Goal: Find specific page/section: Find specific page/section

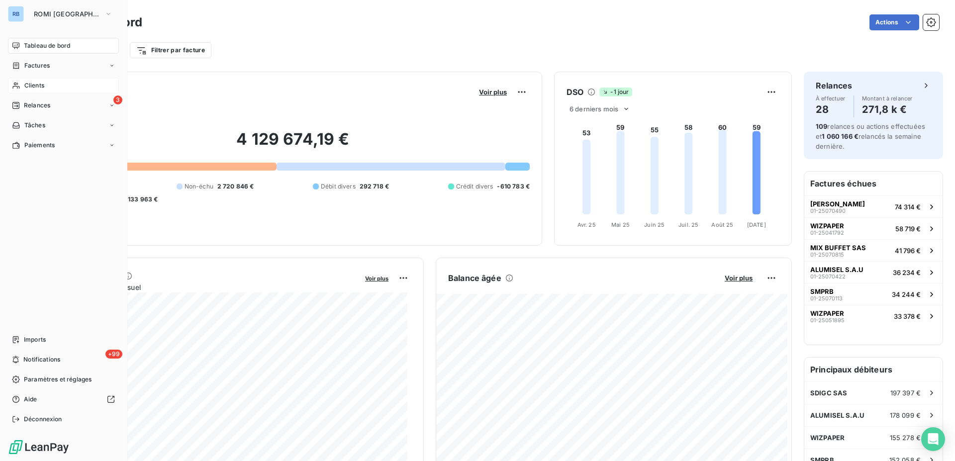
click at [36, 86] on span "Clients" at bounding box center [34, 85] width 20 height 9
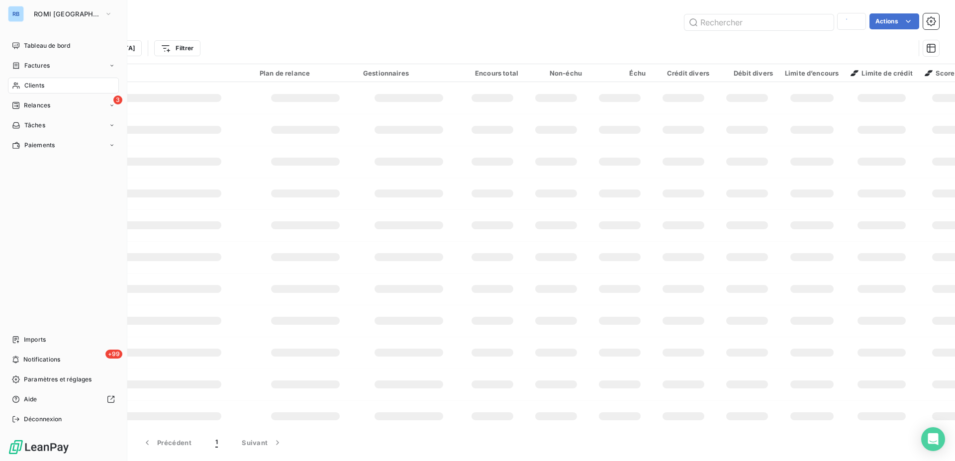
type input "merceron"
click at [36, 85] on span "Clients" at bounding box center [34, 85] width 20 height 9
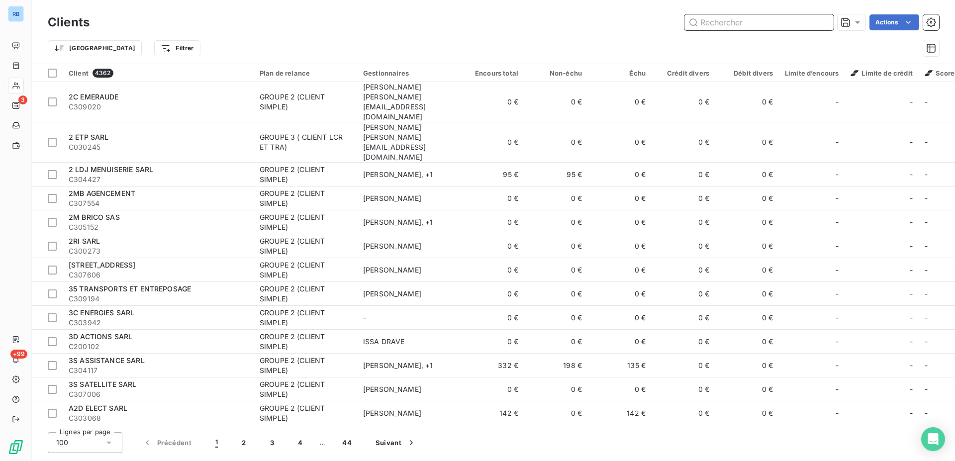
click at [723, 27] on input "text" at bounding box center [759, 22] width 149 height 16
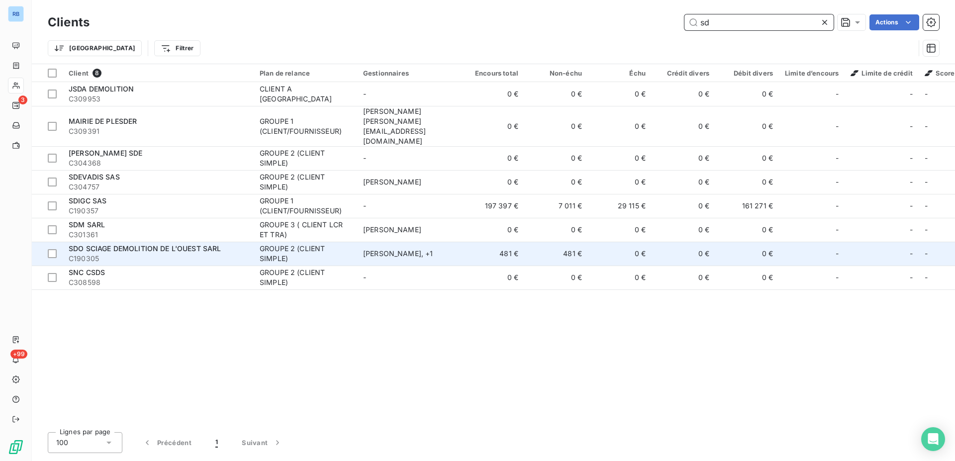
type input "sd"
click at [446, 242] on td "[PERSON_NAME] , + 1" at bounding box center [409, 254] width 104 height 24
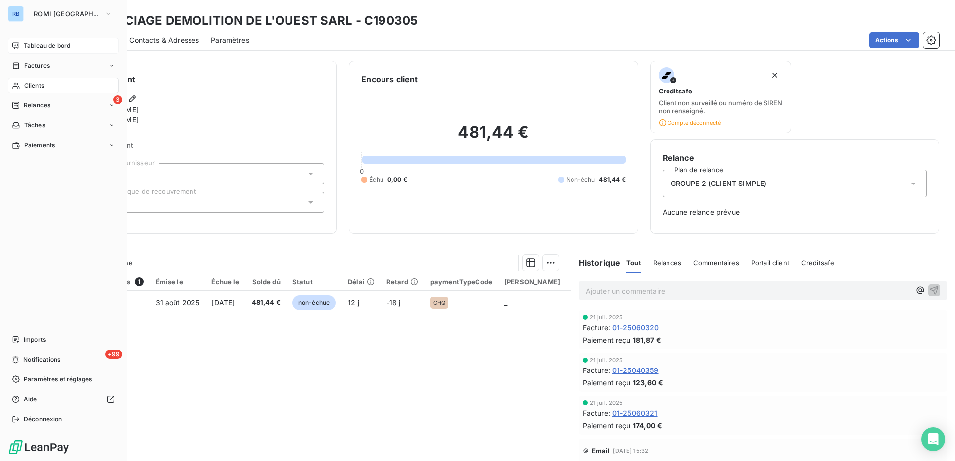
click at [42, 47] on span "Tableau de bord" at bounding box center [47, 45] width 46 height 9
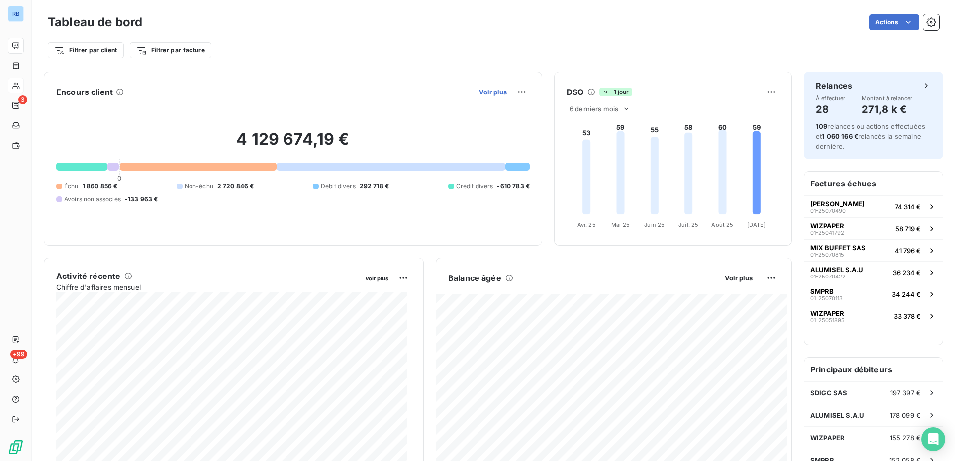
click at [482, 96] on span "Voir plus" at bounding box center [493, 92] width 28 height 8
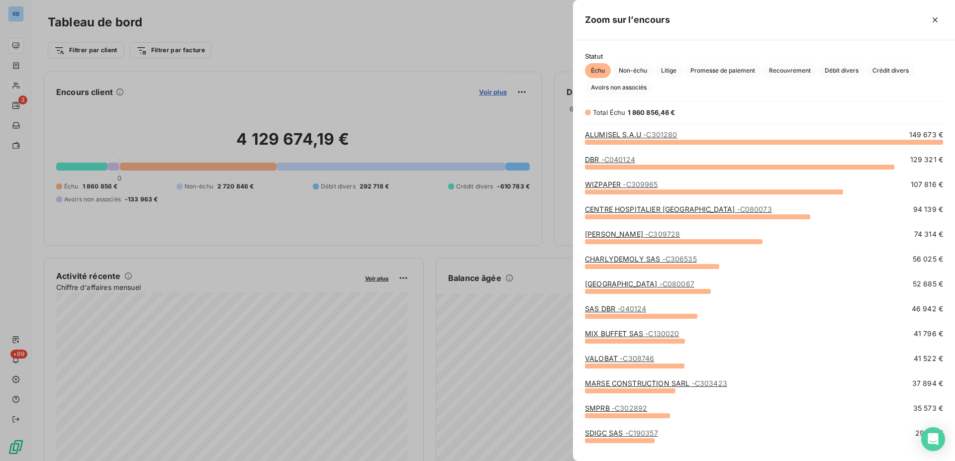
scroll to position [311, 374]
click at [638, 91] on span "Avoirs non associés" at bounding box center [619, 87] width 68 height 15
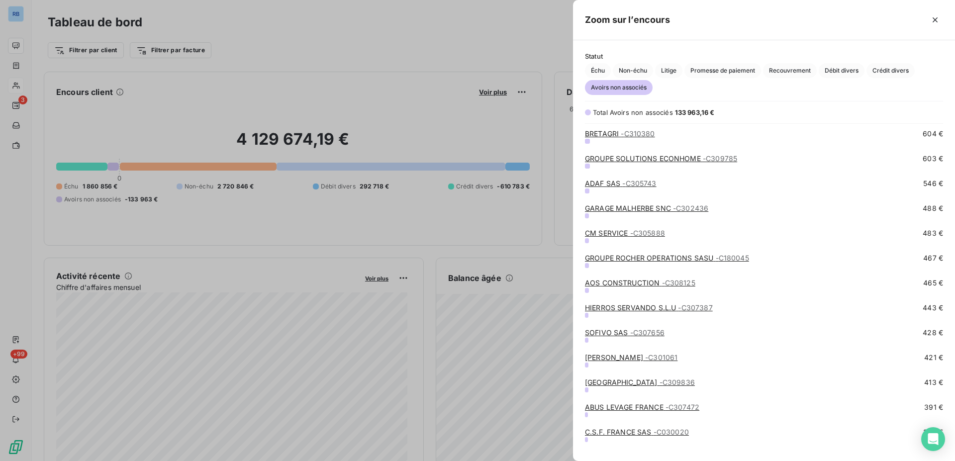
scroll to position [761, 0]
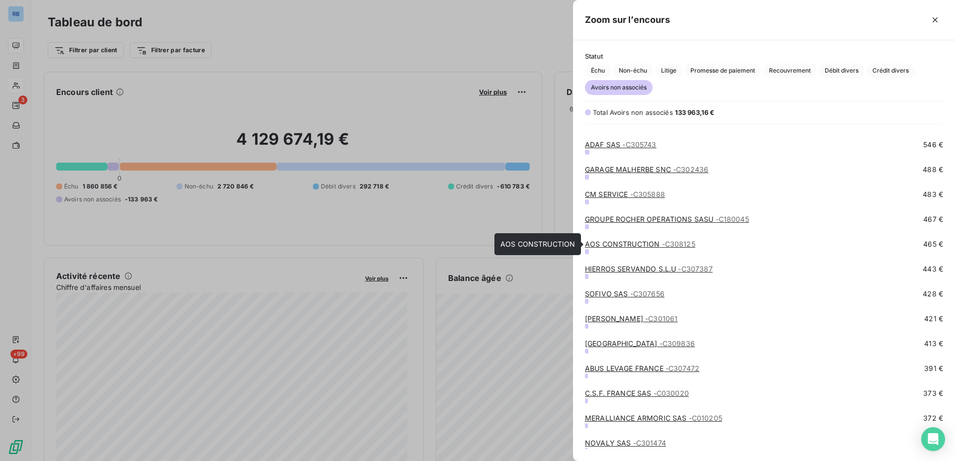
click at [651, 246] on link "AOS CONSTRUCTION - C308125" at bounding box center [640, 244] width 110 height 8
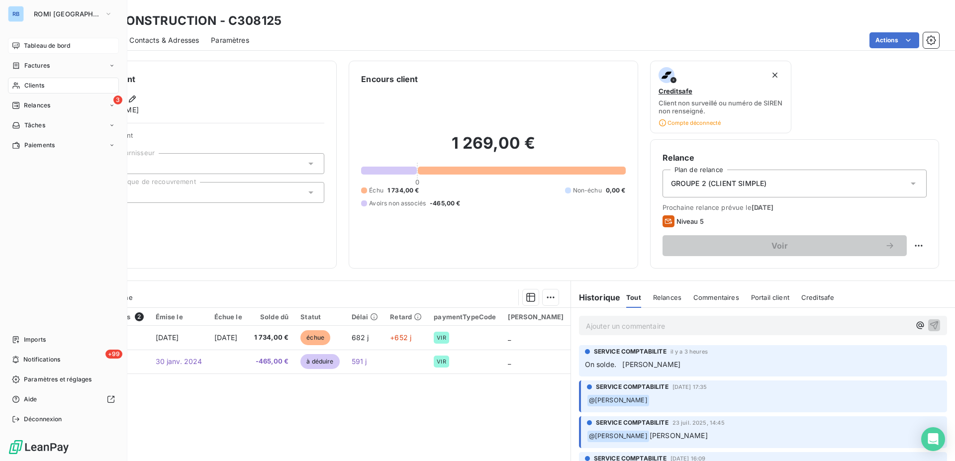
click at [47, 45] on span "Tableau de bord" at bounding box center [47, 45] width 46 height 9
